Goal: Task Accomplishment & Management: Manage account settings

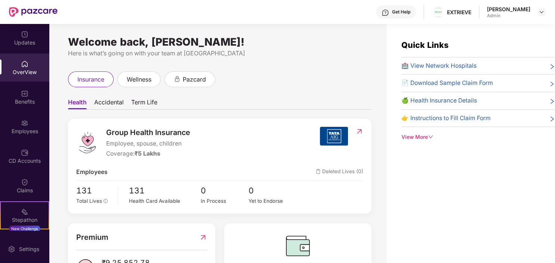
click at [25, 128] on div "Employees" at bounding box center [24, 131] width 49 height 7
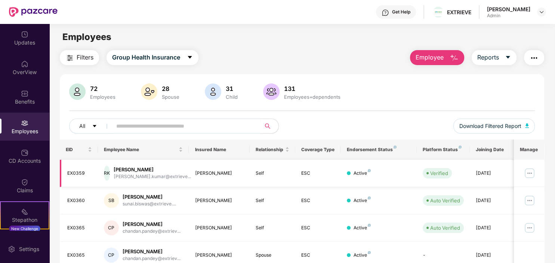
click at [528, 173] on img at bounding box center [530, 173] width 12 height 12
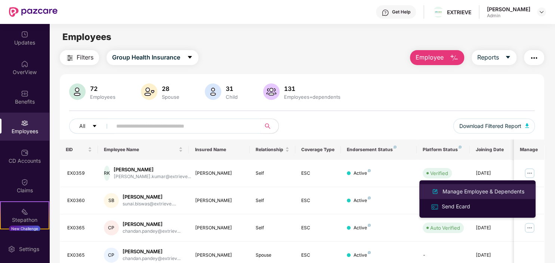
click at [454, 190] on div "Manage Employee & Dependents" at bounding box center [483, 191] width 85 height 8
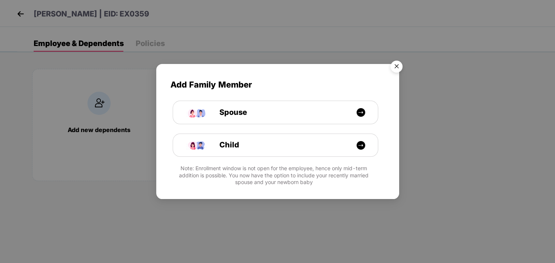
click at [394, 65] on img "Close" at bounding box center [396, 67] width 21 height 21
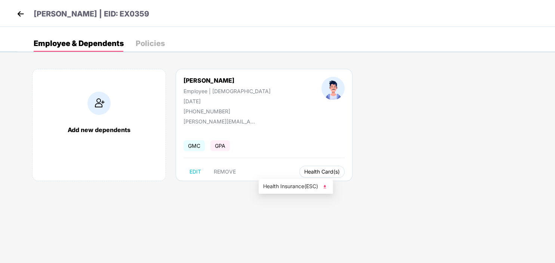
click at [304, 170] on span "Health Card(s)" at bounding box center [322, 172] width 36 height 4
click at [301, 171] on button "Health Card(s)" at bounding box center [322, 172] width 45 height 12
click at [328, 185] on img at bounding box center [324, 186] width 7 height 7
